Goal: Task Accomplishment & Management: Use online tool/utility

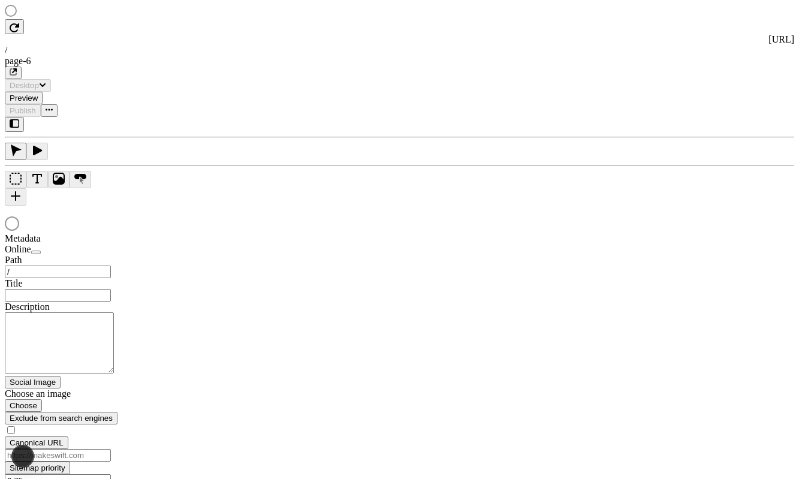
type input "/page-6"
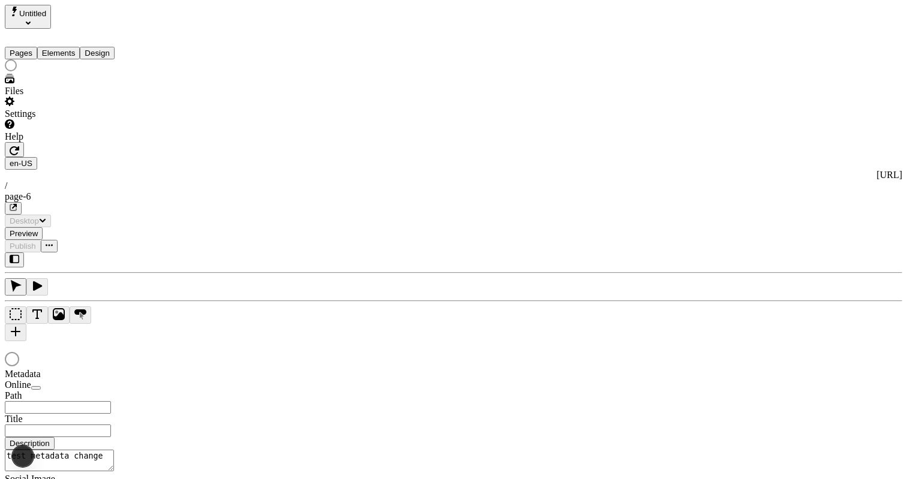
click at [748, 341] on div at bounding box center [453, 355] width 897 height 28
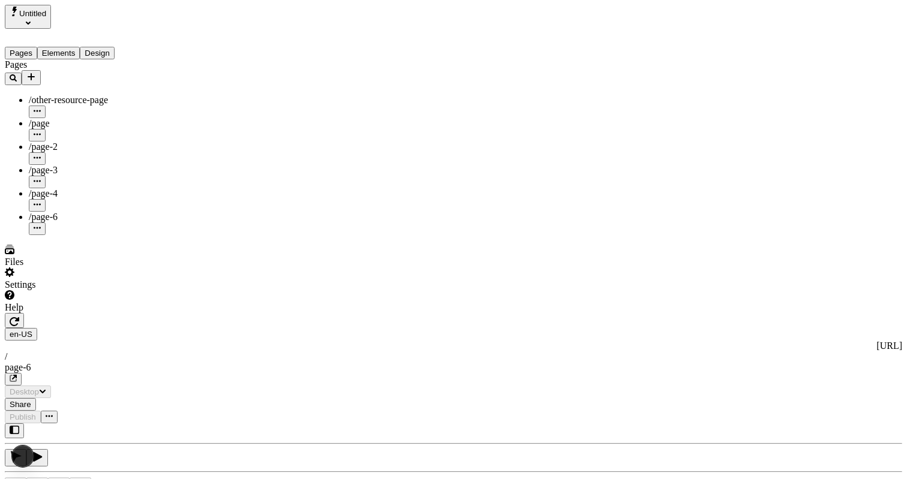
type input "/page-6"
click at [73, 142] on div "/page-2" at bounding box center [89, 153] width 120 height 23
type input "/page-2"
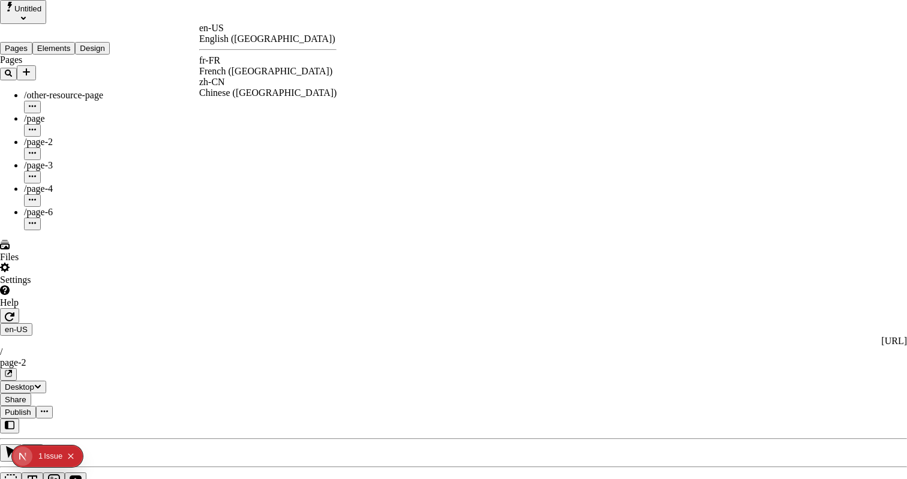
click at [235, 66] on div "fr-FR" at bounding box center [267, 60] width 137 height 11
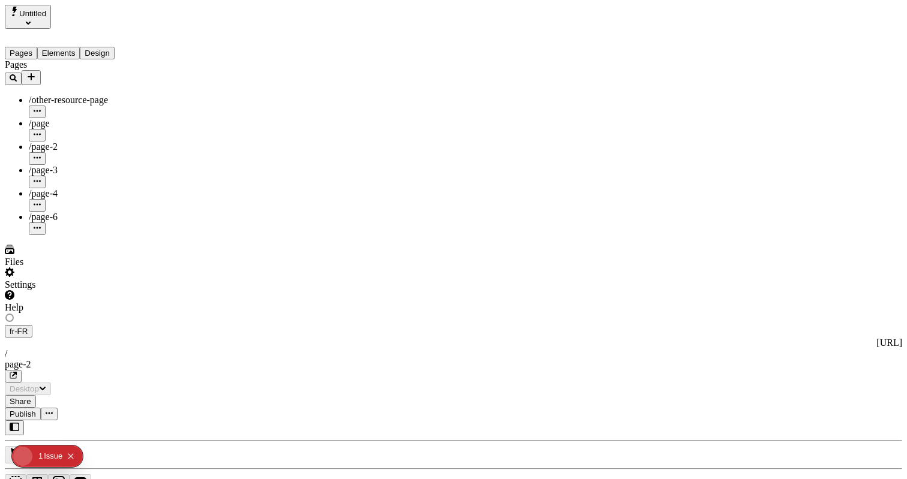
type input "/exploration-of-translations"
type input "The Great Translation Adventure"
type textarea "This is my French localized description. If it were empty, it would not appear …"
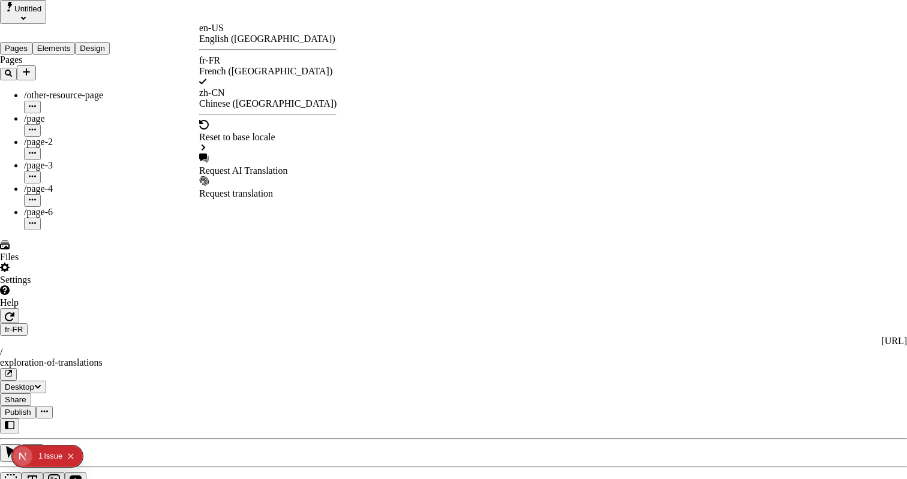
click at [246, 166] on div "Request AI Translation" at bounding box center [267, 171] width 137 height 11
click at [256, 98] on div "Chinese (China)" at bounding box center [267, 103] width 137 height 11
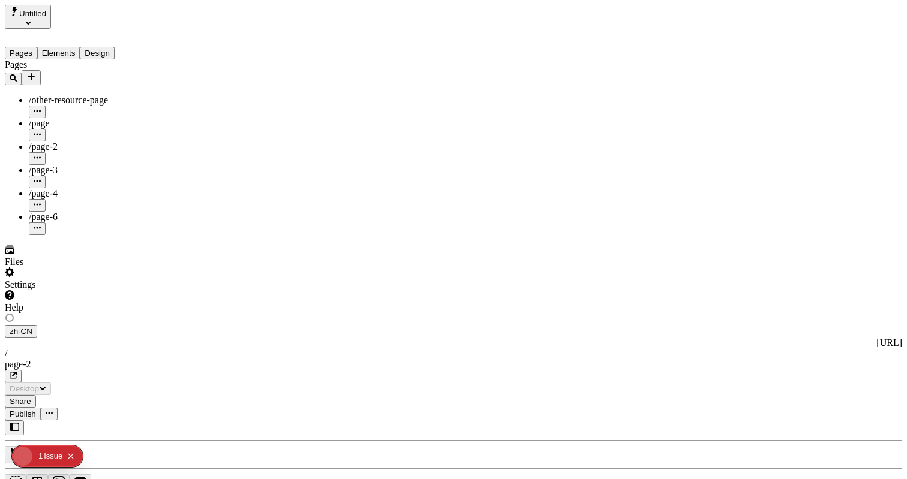
type input "/exploration-of-translations"
type input "The Adventure of a Lifetime"
type textarea "This is my Chinese localized page description. If it were empty, it would not a…"
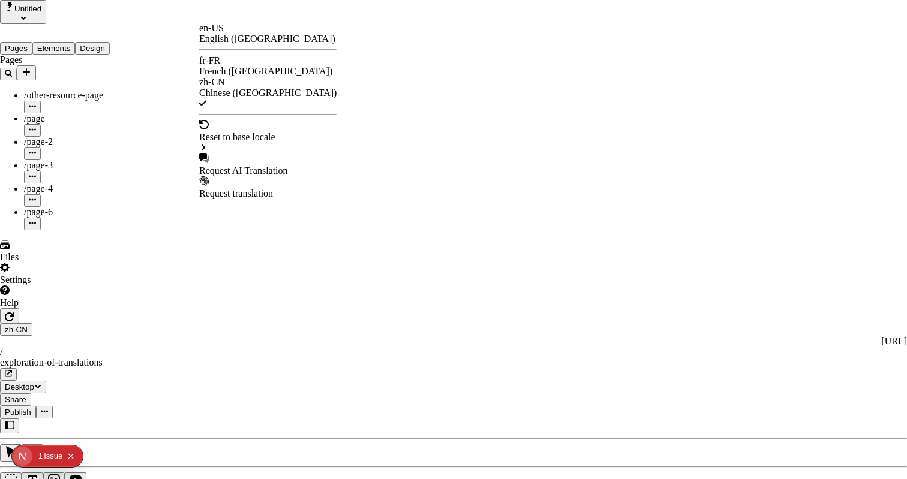
click at [252, 166] on div "Request AI Translation" at bounding box center [267, 171] width 137 height 11
drag, startPoint x: 463, startPoint y: 176, endPoint x: 516, endPoint y: 177, distance: 52.8
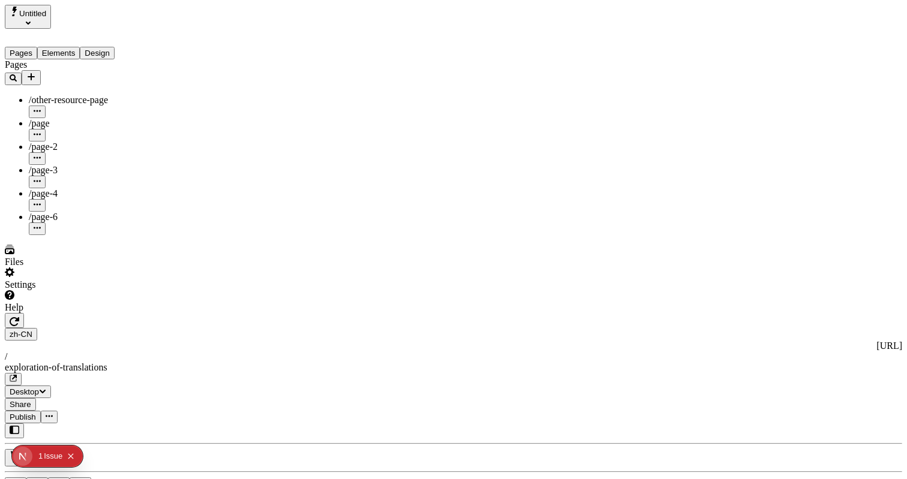
click at [65, 212] on div "/page-6" at bounding box center [89, 217] width 120 height 11
type input "/page-6"
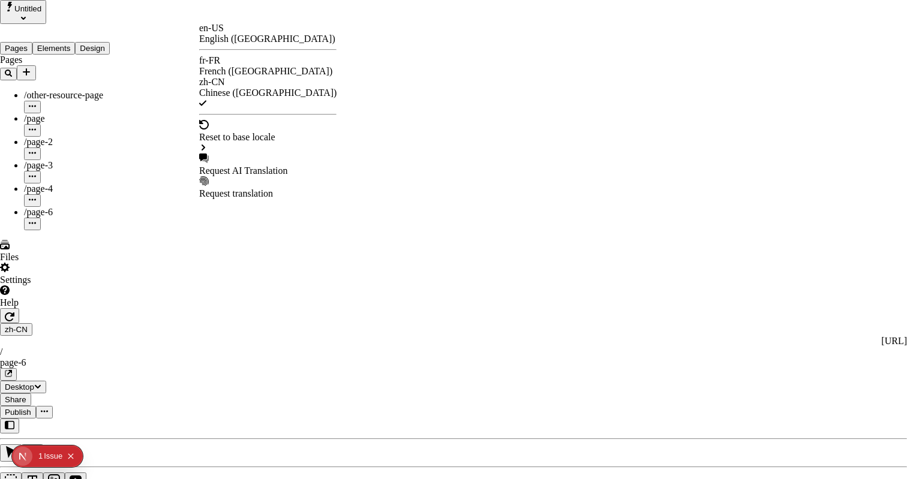
click at [255, 166] on div "Request AI Translation" at bounding box center [267, 171] width 137 height 11
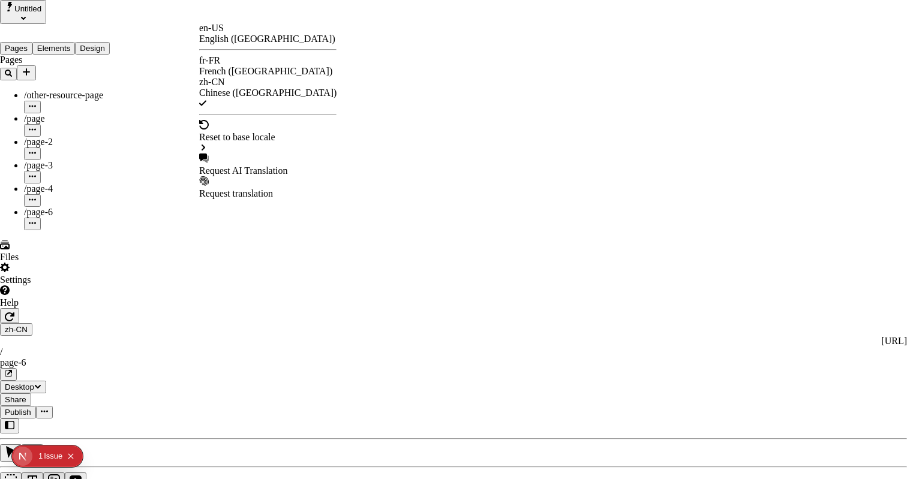
click at [247, 67] on div "French (France)" at bounding box center [267, 71] width 137 height 11
click at [264, 166] on div "Request AI Translation" at bounding box center [267, 171] width 137 height 11
drag, startPoint x: 368, startPoint y: 91, endPoint x: 438, endPoint y: 89, distance: 69.6
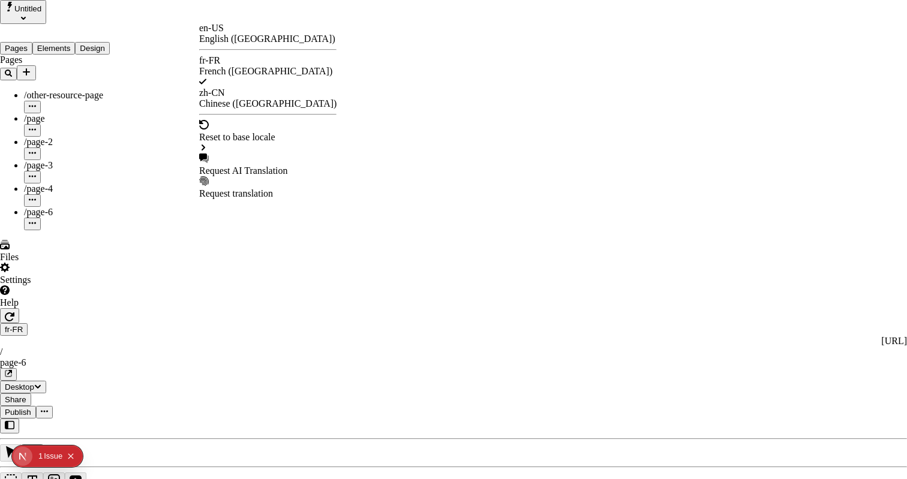
drag, startPoint x: 352, startPoint y: 93, endPoint x: 452, endPoint y: 88, distance: 100.3
drag, startPoint x: 344, startPoint y: 88, endPoint x: 452, endPoint y: 89, distance: 108.0
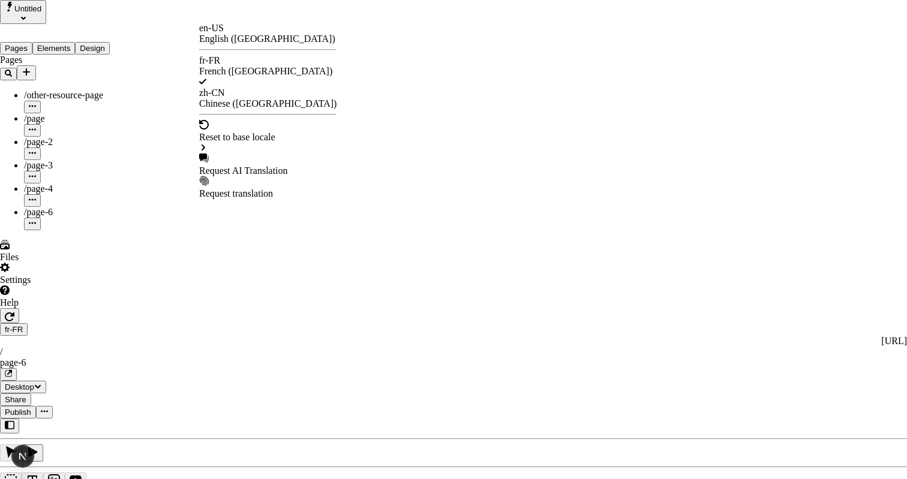
click at [245, 98] on div "Chinese (China)" at bounding box center [267, 103] width 137 height 11
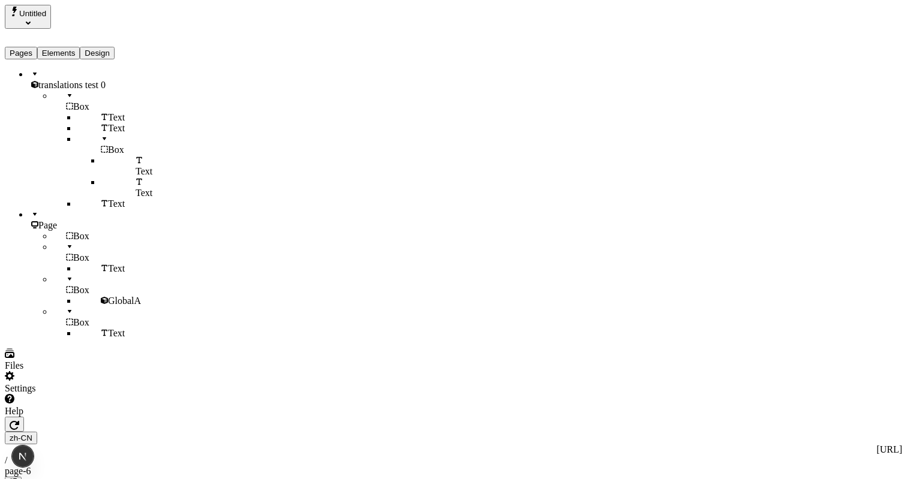
click at [57, 47] on button "Elements" at bounding box center [58, 53] width 43 height 13
click at [57, 80] on span "translations test 0" at bounding box center [71, 85] width 67 height 10
click at [19, 421] on icon "button" at bounding box center [15, 425] width 10 height 9
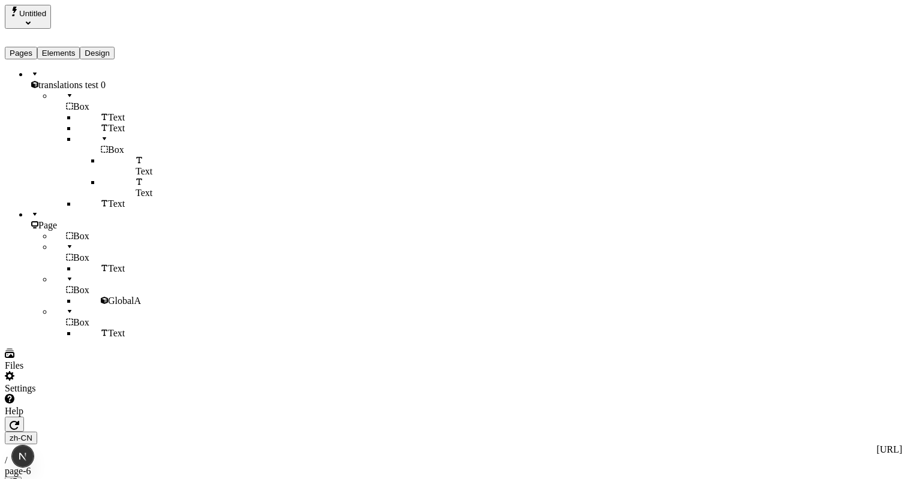
click at [83, 80] on span "translations test 0" at bounding box center [71, 85] width 67 height 10
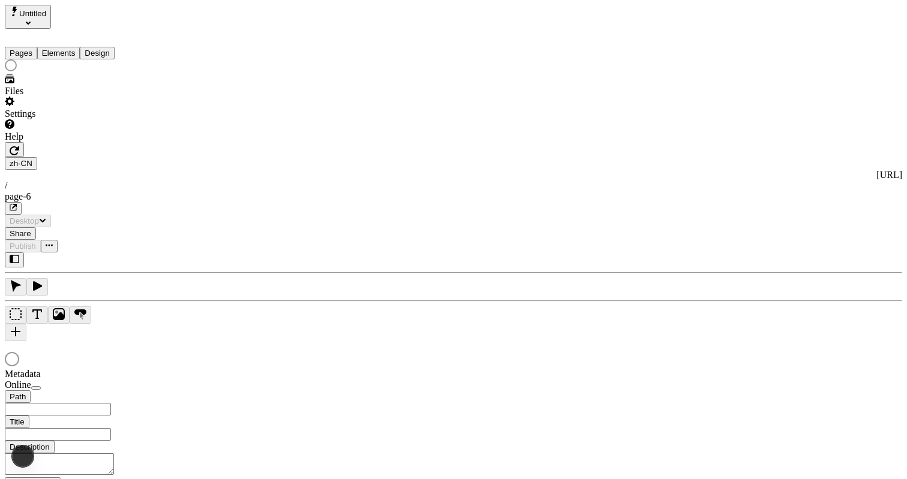
type input "/page-6"
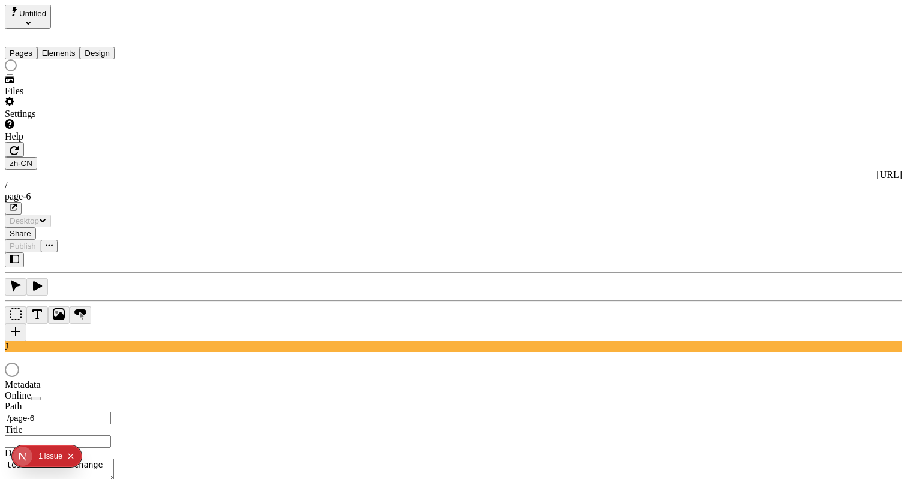
click at [68, 47] on button "Elements" at bounding box center [58, 53] width 43 height 13
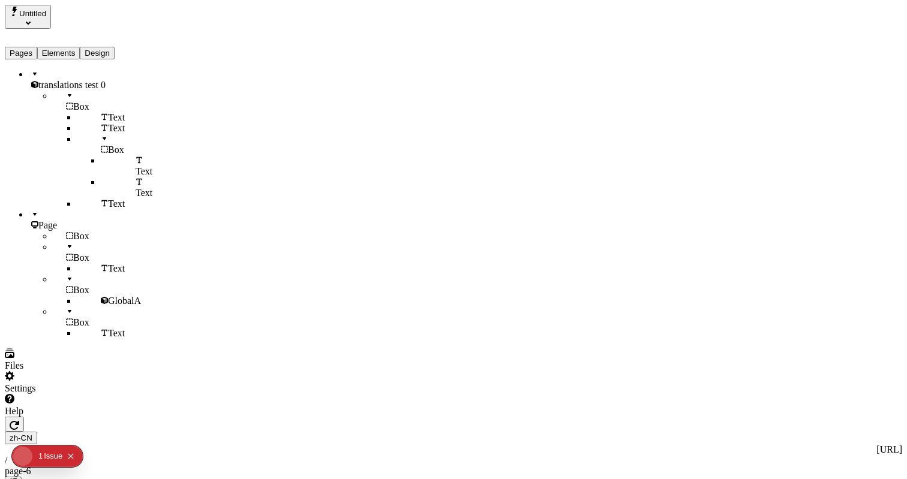
click at [65, 80] on span "translations test 0" at bounding box center [71, 85] width 67 height 10
